Goal: Find specific page/section: Find specific page/section

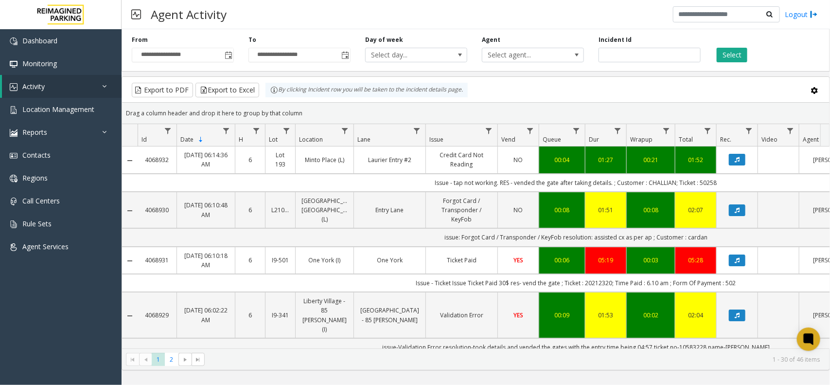
scroll to position [0, 118]
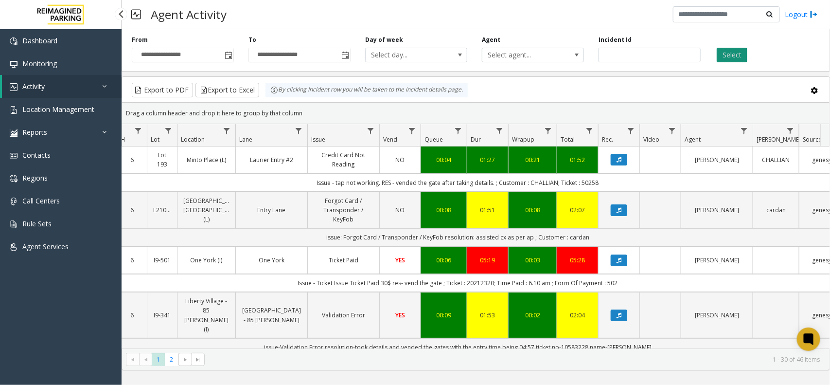
click at [733, 58] on button "Select" at bounding box center [732, 55] width 31 height 15
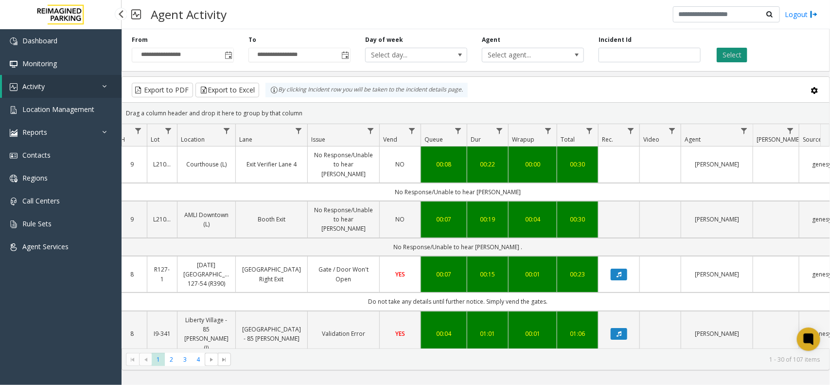
click at [744, 54] on button "Select" at bounding box center [732, 55] width 31 height 15
click at [616, 103] on kendo-grid-group-panel "Drag a column header and drop it here to group by that column" at bounding box center [475, 113] width 707 height 21
click at [738, 61] on button "Select" at bounding box center [732, 55] width 31 height 15
click at [619, 164] on td "Data table" at bounding box center [618, 164] width 41 height 36
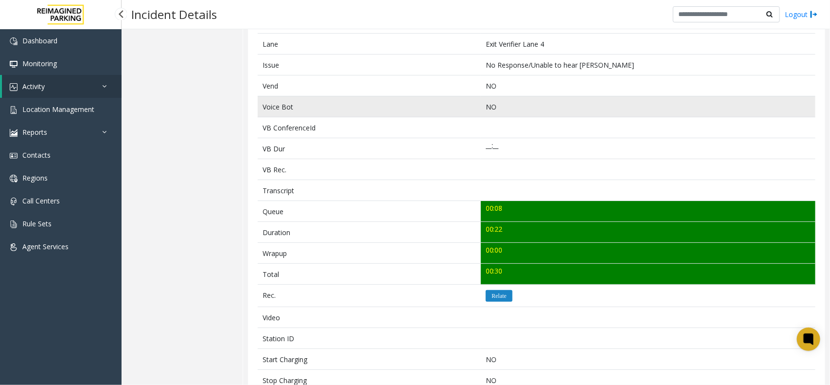
scroll to position [304, 0]
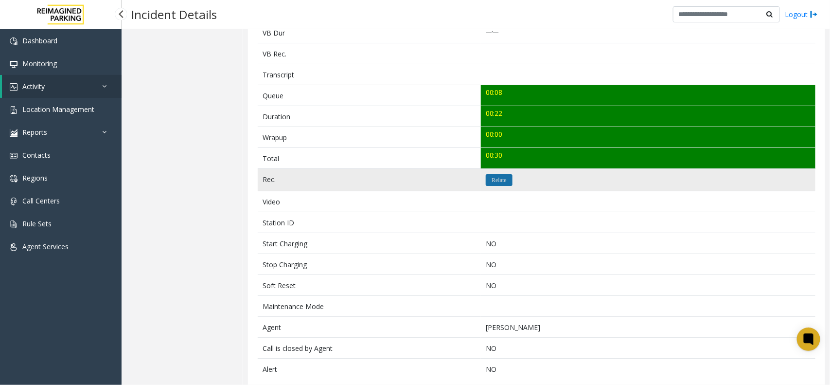
click at [502, 186] on button "Relate" at bounding box center [499, 180] width 27 height 12
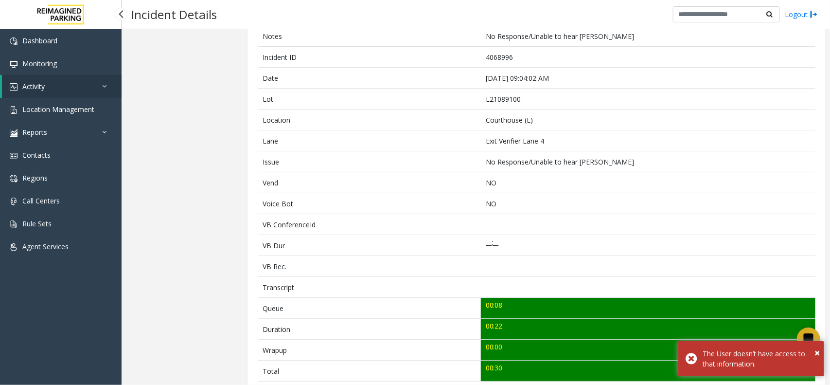
scroll to position [0, 0]
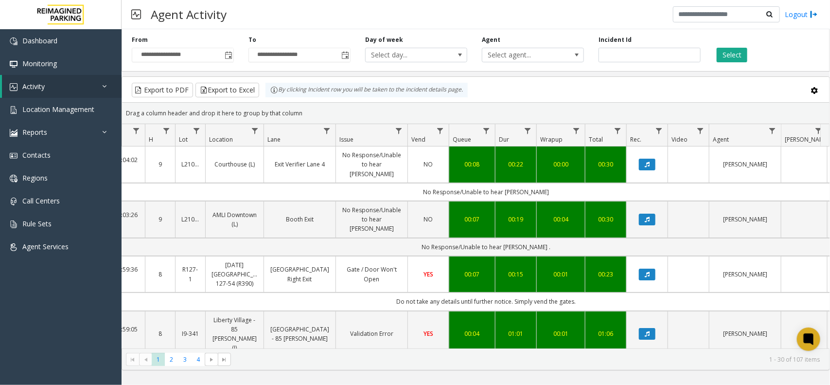
scroll to position [0, 139]
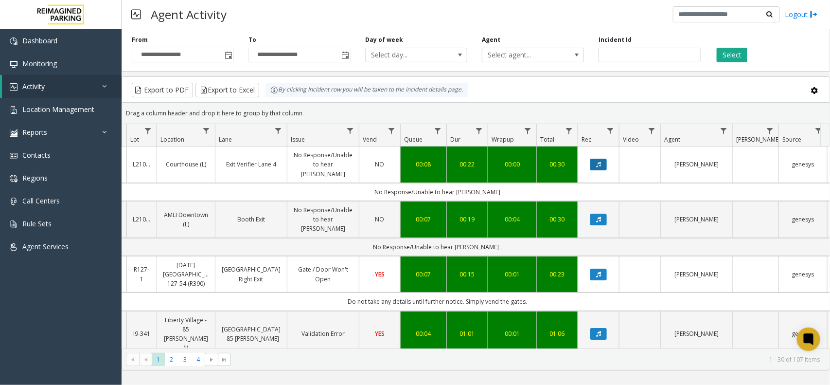
click at [593, 165] on button "Data table" at bounding box center [598, 165] width 17 height 12
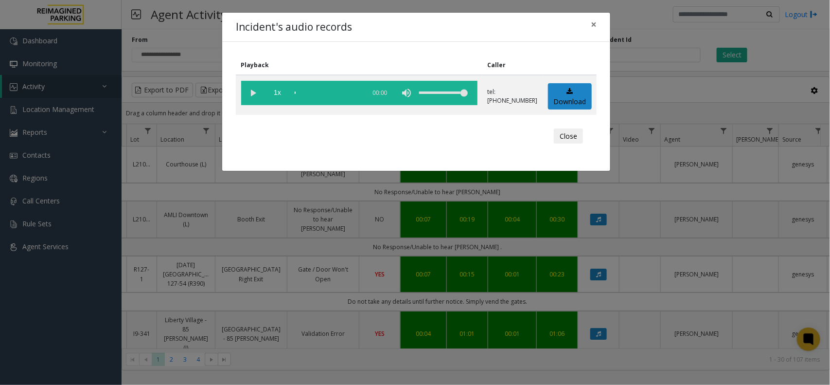
drag, startPoint x: 764, startPoint y: 365, endPoint x: 774, endPoint y: 390, distance: 27.1
click at [774, 384] on html "**********" at bounding box center [415, 192] width 830 height 385
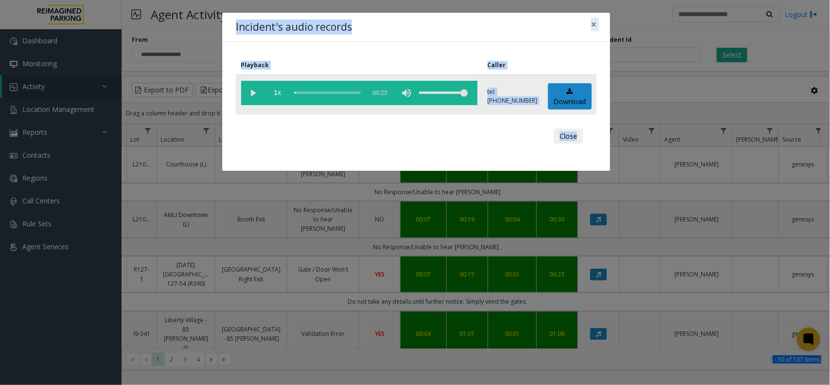
click at [254, 91] on vg-play-pause at bounding box center [253, 93] width 24 height 24
click at [360, 52] on div "Playback Caller 1x 00:23 tel:[PHONE_NUMBER] Download Close" at bounding box center [416, 106] width 388 height 129
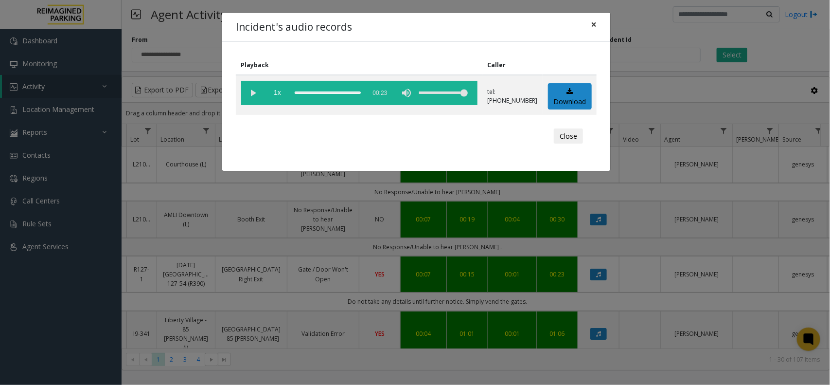
click at [593, 24] on span "×" at bounding box center [594, 25] width 6 height 14
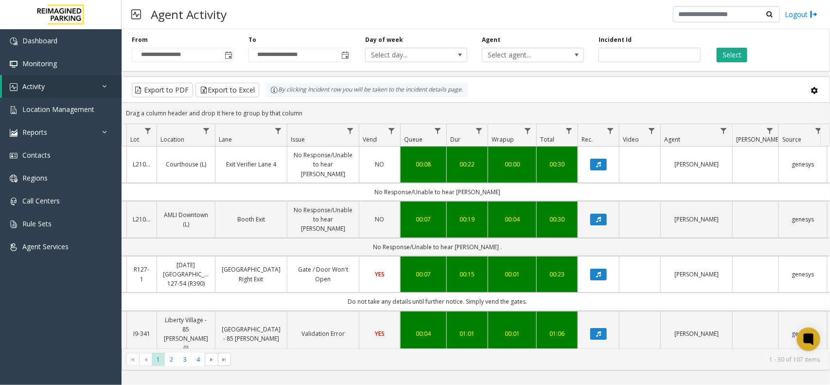
click at [612, 106] on div "Drag a column header and drop it here to group by that column" at bounding box center [475, 113] width 707 height 17
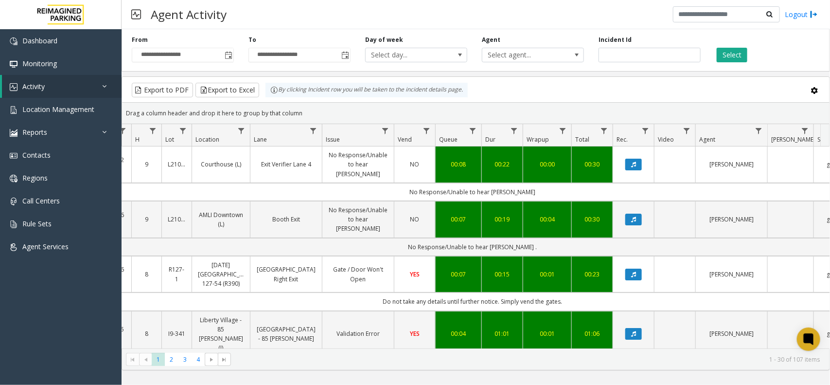
scroll to position [0, 101]
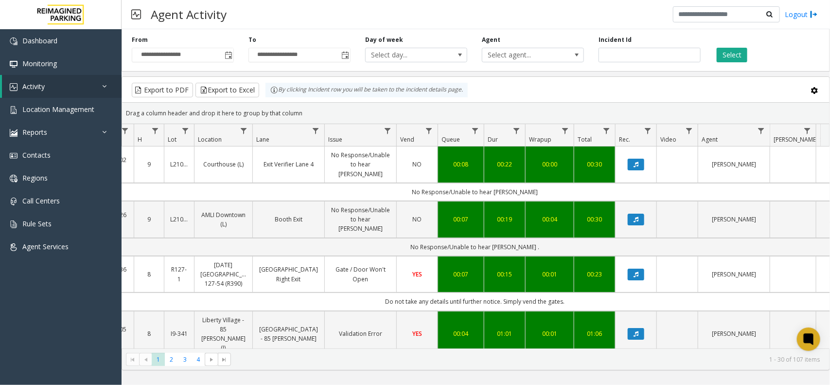
click at [725, 63] on div "**********" at bounding box center [476, 48] width 708 height 46
click at [727, 61] on button "Select" at bounding box center [732, 55] width 31 height 15
click at [660, 101] on kendo-grid-toolbar "Export to PDF Export to Excel By clicking Incident row you will be taken to the…" at bounding box center [475, 90] width 707 height 26
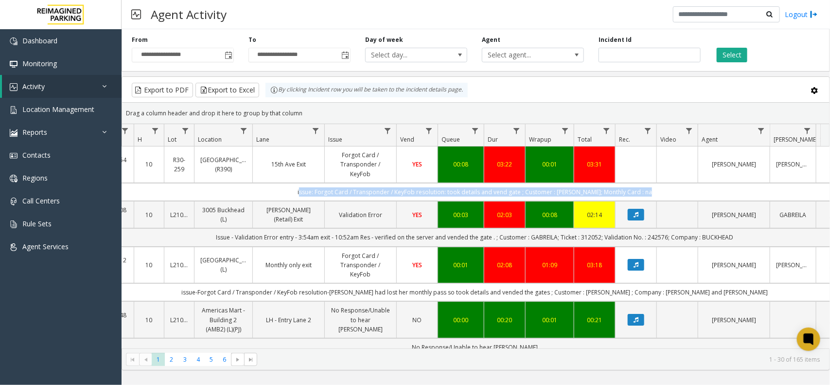
drag, startPoint x: 662, startPoint y: 193, endPoint x: 260, endPoint y: 194, distance: 402.1
click at [261, 194] on td "issue: Forgot Card / Transponder / KeyFob resolution: took details and vend gat…" at bounding box center [474, 192] width 877 height 18
click at [274, 188] on td "issue: Forgot Card / Transponder / KeyFob resolution: took details and vend gat…" at bounding box center [474, 192] width 877 height 18
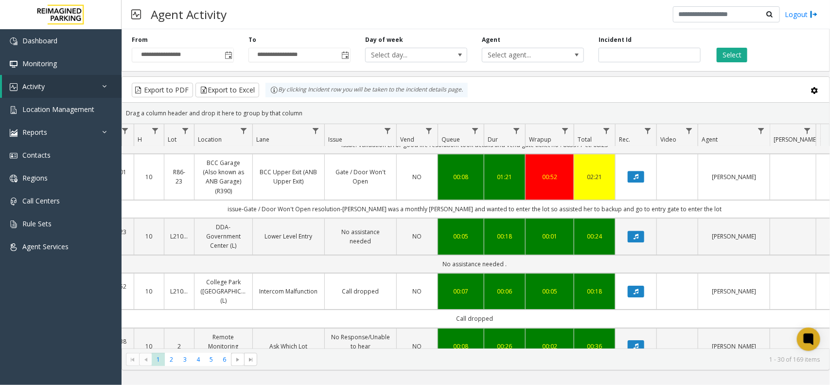
scroll to position [1354, 101]
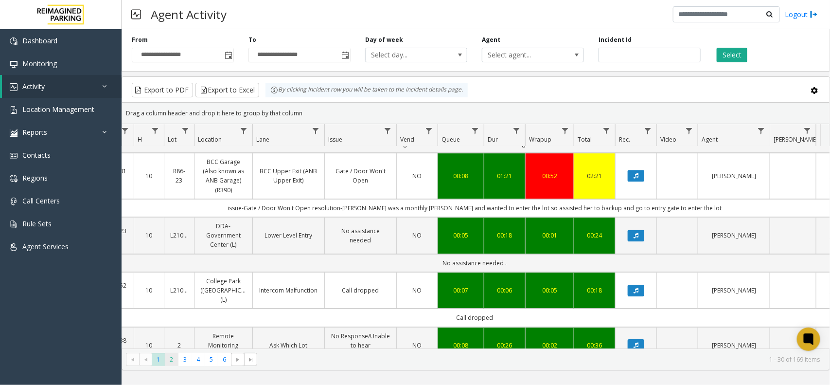
click at [168, 360] on span "2" at bounding box center [171, 359] width 13 height 13
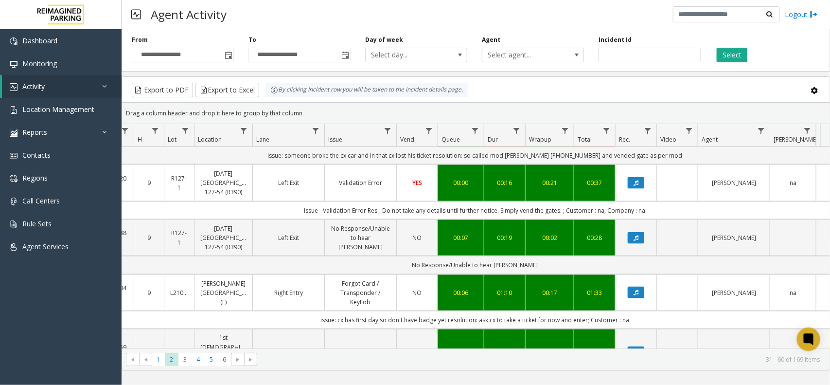
scroll to position [669, 101]
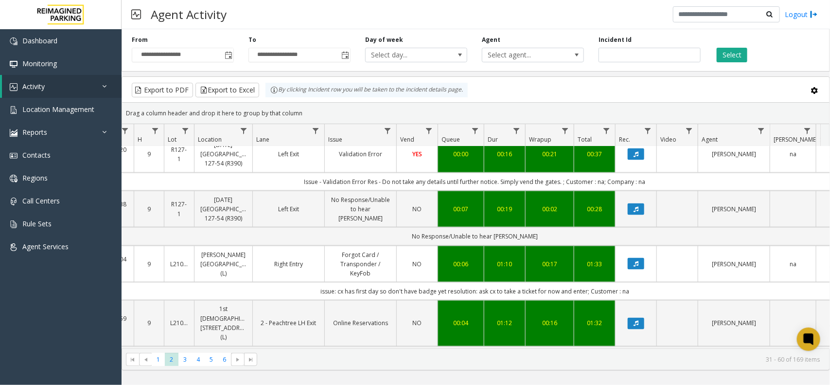
drag, startPoint x: 651, startPoint y: 253, endPoint x: 297, endPoint y: 261, distance: 353.6
click at [297, 282] on td "issue: cx has first day so don't have badge yet resolution: ask cx to take a ti…" at bounding box center [474, 291] width 877 height 18
drag, startPoint x: 297, startPoint y: 261, endPoint x: 646, endPoint y: 269, distance: 348.7
click at [646, 282] on td "issue: cx has first day so don't have badge yet resolution: ask cx to take a ti…" at bounding box center [474, 291] width 877 height 18
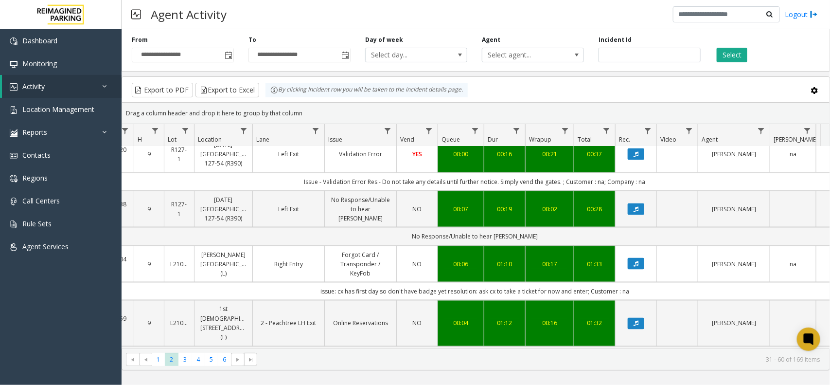
click at [647, 282] on td "issue: cx has first day so don't have badge yet resolution: ask cx to take a ti…" at bounding box center [474, 291] width 877 height 18
drag, startPoint x: 646, startPoint y: 259, endPoint x: 267, endPoint y: 256, distance: 378.3
click at [267, 282] on td "issue: cx has first day so don't have badge yet resolution: ask cx to take a ti…" at bounding box center [474, 291] width 877 height 18
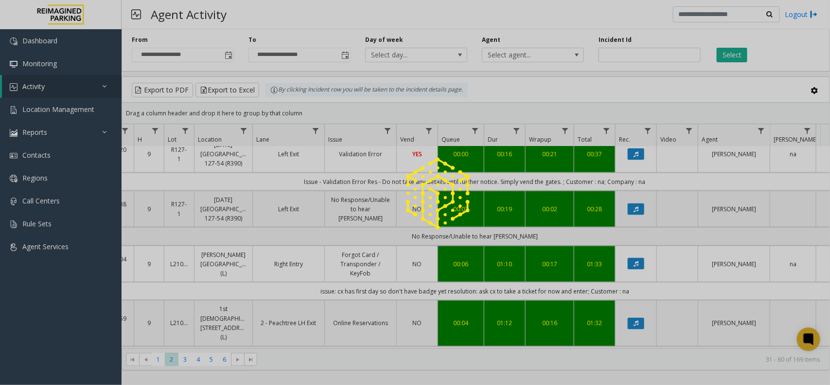
click at [294, 261] on div at bounding box center [415, 192] width 830 height 385
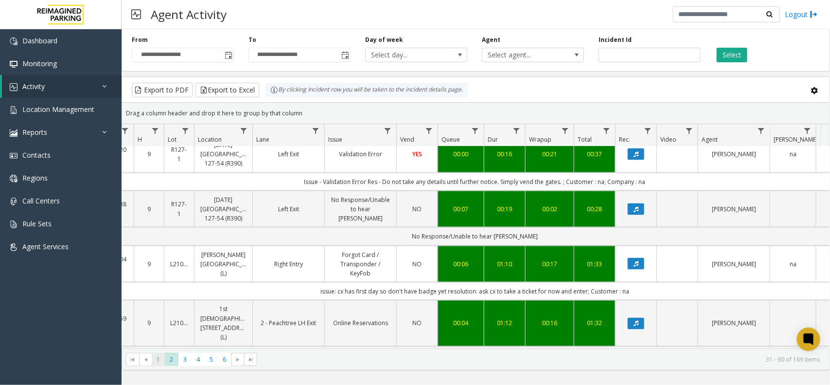
click at [152, 358] on span "1" at bounding box center [158, 359] width 13 height 13
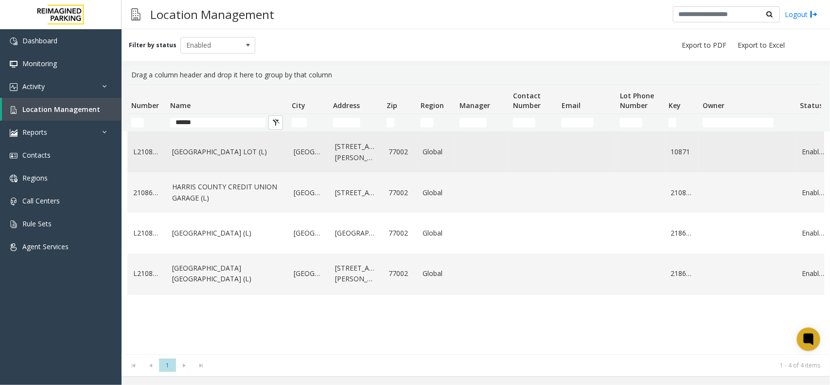
type input "******"
click at [264, 157] on link "[GEOGRAPHIC_DATA] LOT (L)" at bounding box center [227, 151] width 110 height 11
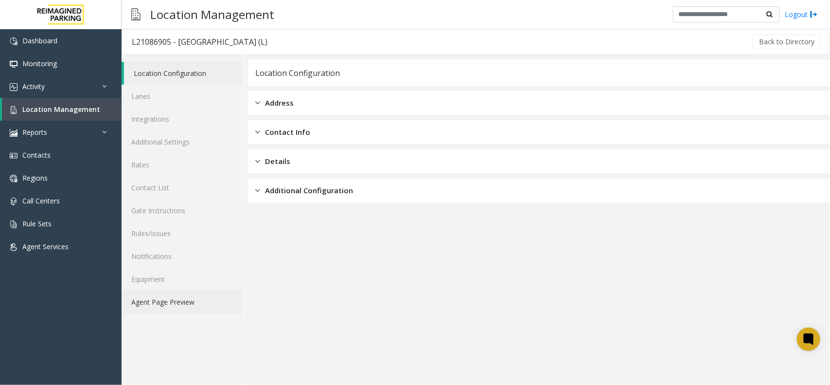
click at [172, 302] on link "Agent Page Preview" at bounding box center [182, 301] width 121 height 23
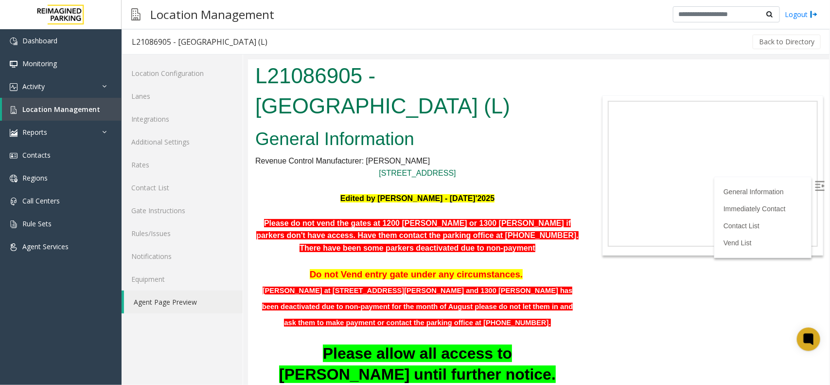
scroll to position [1276, 0]
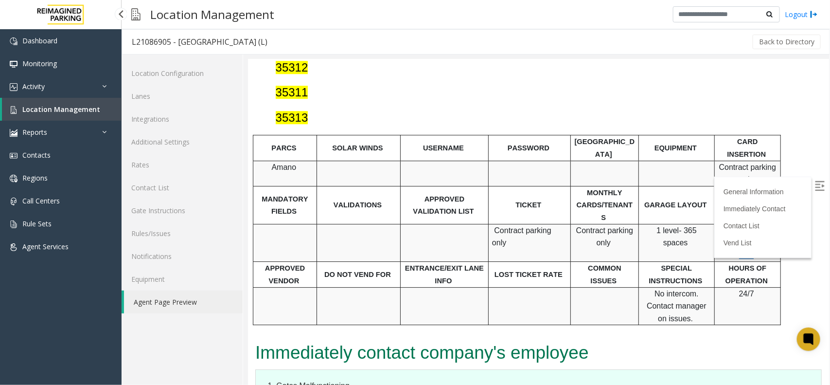
click at [42, 100] on link "Location Management" at bounding box center [62, 109] width 120 height 23
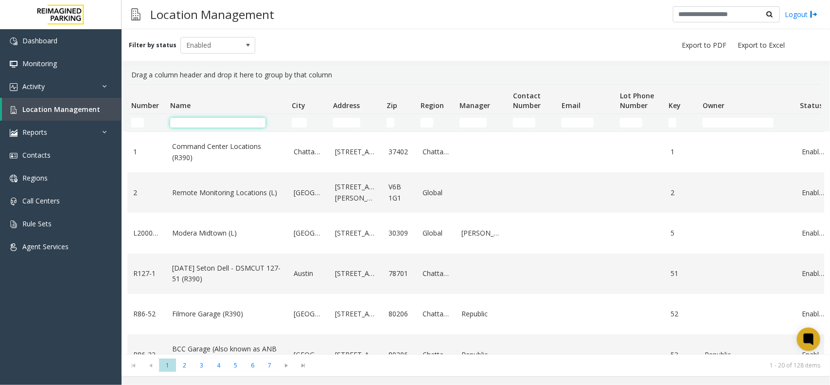
click at [232, 122] on input "Name Filter" at bounding box center [217, 123] width 95 height 10
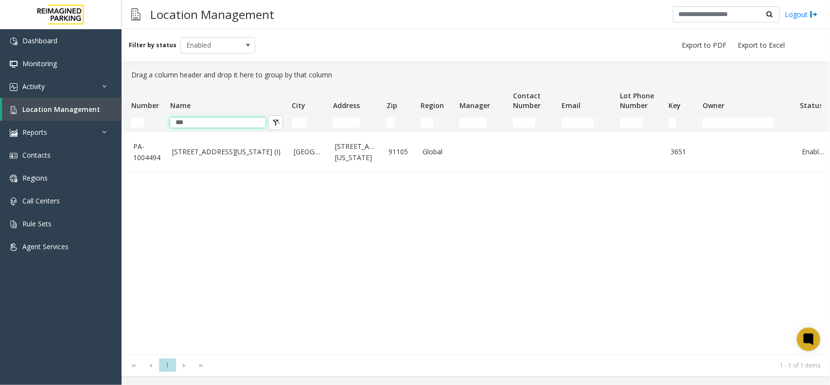
type input "***"
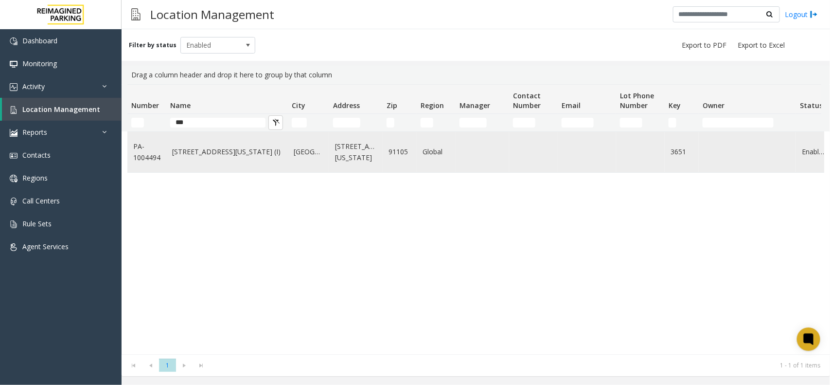
click at [212, 153] on link "[STREET_ADDRESS][US_STATE] (I)" at bounding box center [227, 151] width 110 height 11
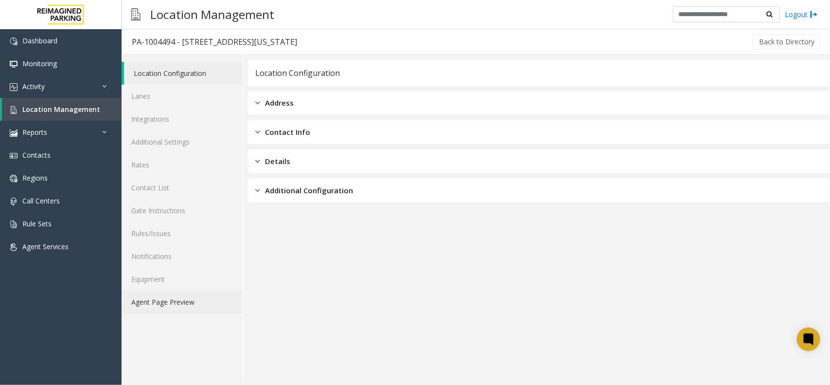
click at [176, 304] on link "Agent Page Preview" at bounding box center [182, 301] width 121 height 23
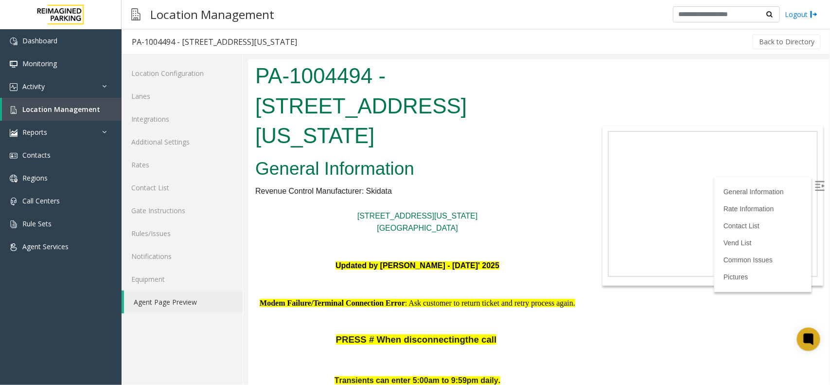
scroll to position [122, 0]
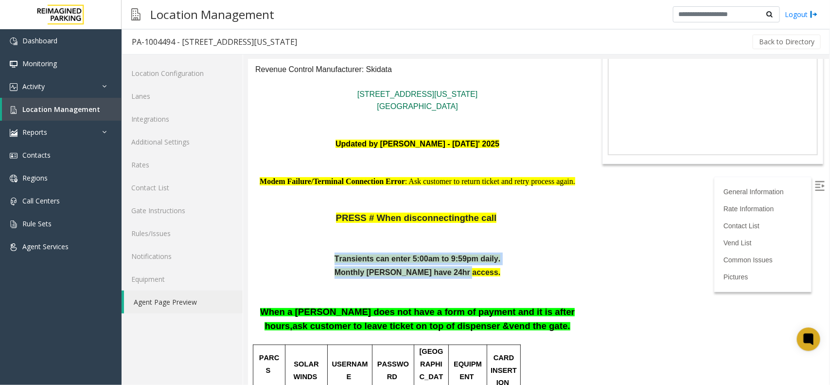
drag, startPoint x: 322, startPoint y: 243, endPoint x: 515, endPoint y: 258, distance: 193.7
click at [515, 258] on div "Transients can enter 5:00am to 9:59pm daily. Monthly Parker have 24hr access. W…" at bounding box center [417, 297] width 324 height 91
click at [516, 265] on p "Monthly Parker have 24hr access." at bounding box center [417, 271] width 324 height 13
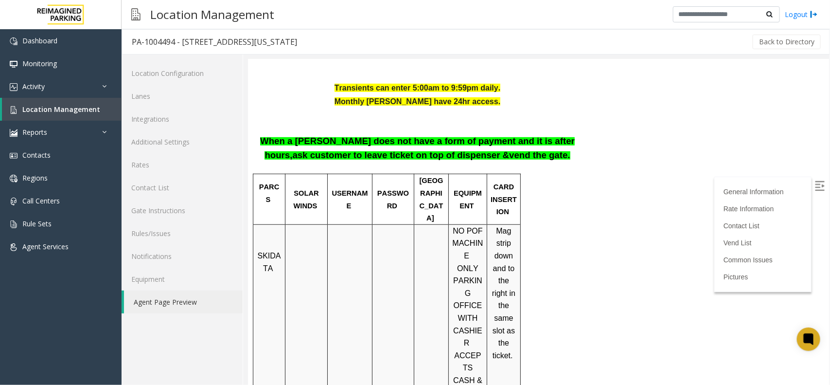
scroll to position [243, 0]
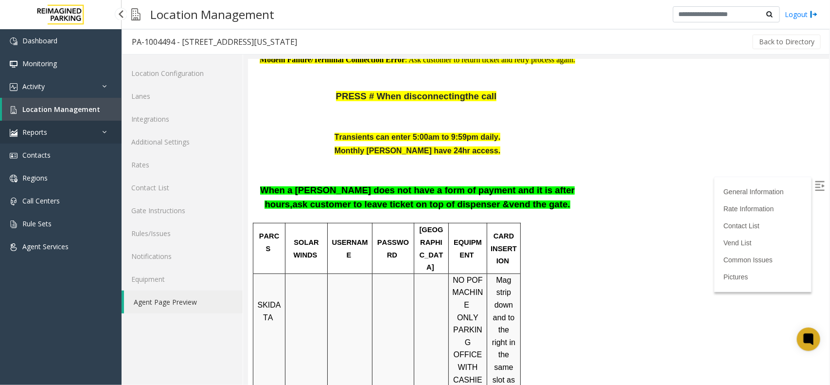
click at [93, 125] on link "Reports" at bounding box center [61, 132] width 122 height 23
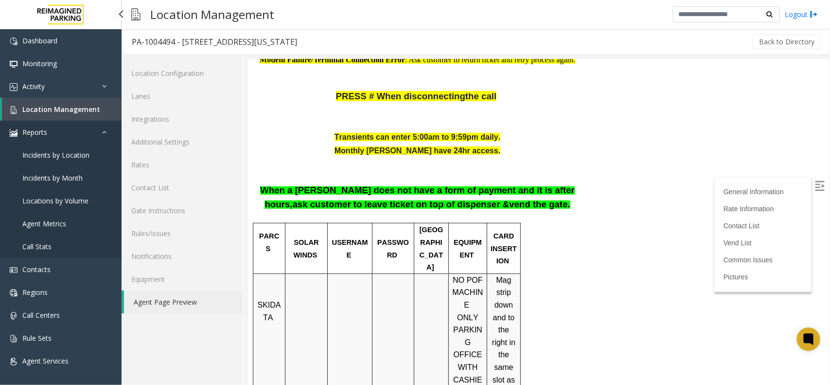
click at [107, 132] on icon at bounding box center [107, 131] width 10 height 7
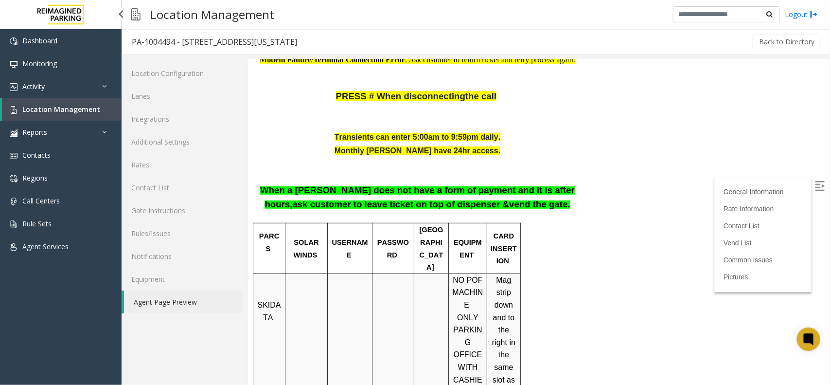
click at [106, 113] on link "Location Management" at bounding box center [62, 109] width 120 height 23
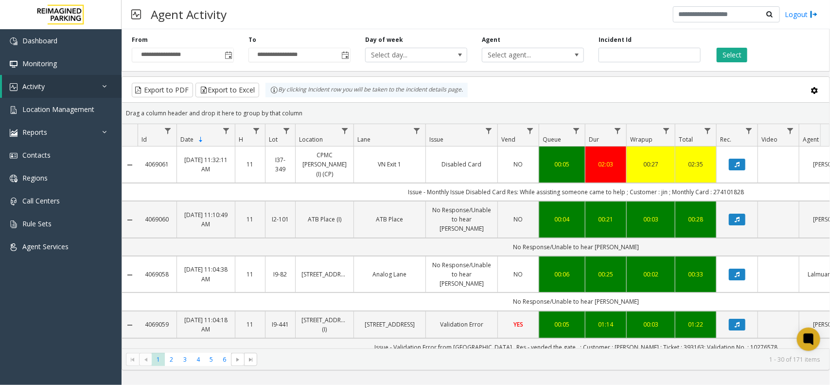
scroll to position [0, 101]
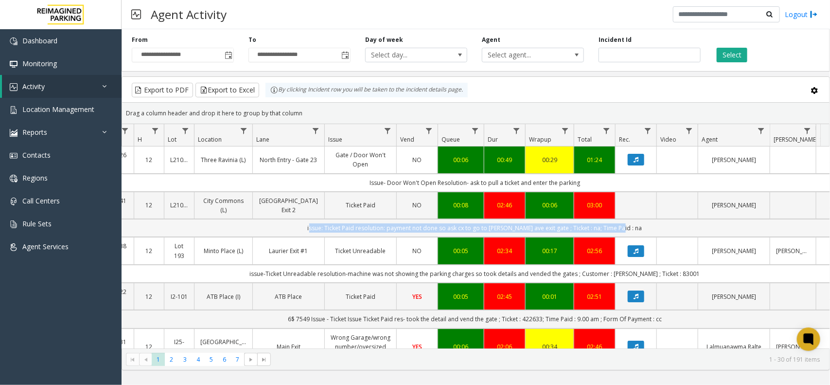
drag, startPoint x: 321, startPoint y: 230, endPoint x: 650, endPoint y: 237, distance: 329.2
click at [650, 237] on td "issue: Ticket Paid resolution: payment not done so ask cx to go to boone ave ex…" at bounding box center [474, 228] width 877 height 18
click at [651, 234] on td "issue: Ticket Paid resolution: payment not done so ask cx to go to boone ave ex…" at bounding box center [474, 228] width 877 height 18
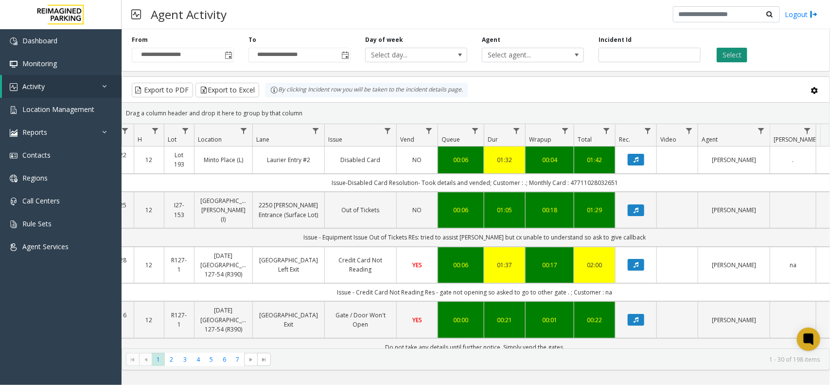
click at [738, 61] on button "Select" at bounding box center [732, 55] width 31 height 15
